Goal: Information Seeking & Learning: Check status

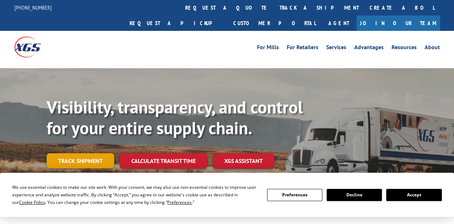
click at [87, 153] on link "Track shipment" at bounding box center [81, 160] width 68 height 15
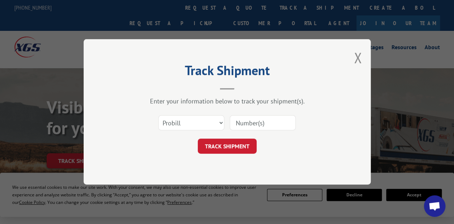
click at [243, 124] on input at bounding box center [263, 123] width 66 height 15
click at [221, 122] on select "Select category... Probill BOL PO" at bounding box center [191, 123] width 66 height 15
select select "po"
click at [158, 116] on select "Select category... Probill BOL PO" at bounding box center [191, 123] width 66 height 15
click at [254, 124] on input at bounding box center [263, 123] width 66 height 15
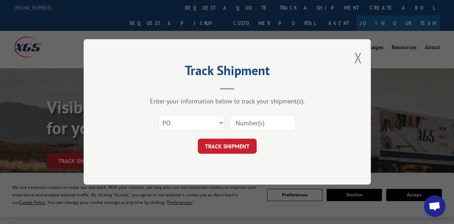
paste input "0018978507"
type input "0018978507"
click at [245, 147] on button "TRACK SHIPMENT" at bounding box center [227, 146] width 59 height 15
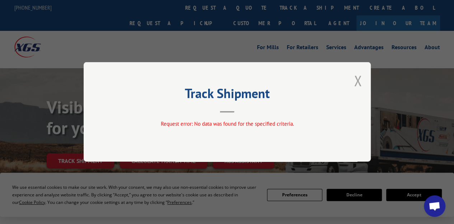
click at [357, 83] on button "Close modal" at bounding box center [358, 80] width 8 height 19
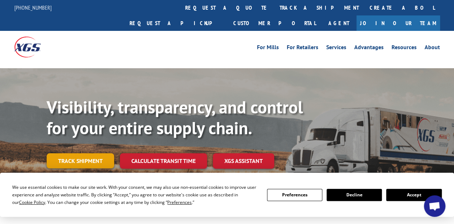
click at [99, 153] on link "Track shipment" at bounding box center [81, 160] width 68 height 15
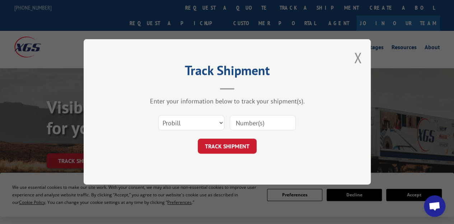
click at [254, 125] on input at bounding box center [263, 123] width 66 height 15
paste input "17463177"
type input "17463177"
click at [244, 147] on button "TRACK SHIPMENT" at bounding box center [227, 146] width 59 height 15
